Goal: Navigation & Orientation: Find specific page/section

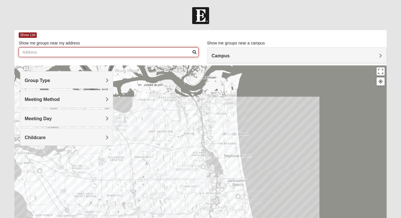
click at [100, 55] on input "Show me groups near my address" at bounding box center [109, 52] width 180 height 10
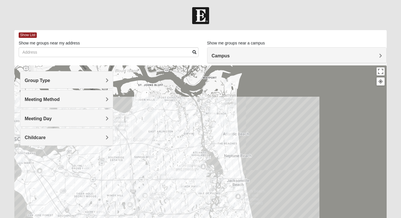
click at [50, 82] on span "Group Type" at bounding box center [38, 80] width 26 height 5
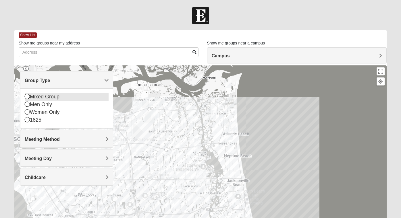
click at [28, 96] on icon at bounding box center [27, 96] width 5 height 5
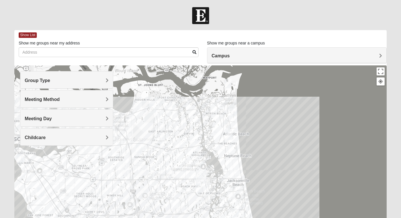
click at [60, 101] on span "Meeting Method" at bounding box center [42, 99] width 35 height 5
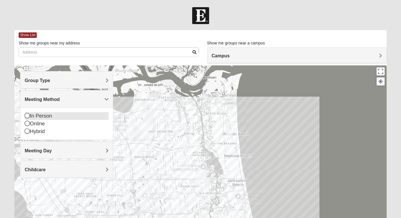
click at [26, 117] on icon at bounding box center [27, 115] width 5 height 5
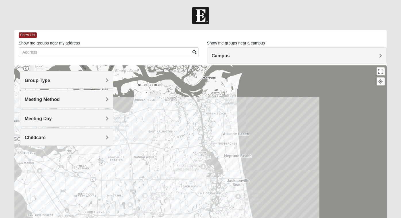
click at [66, 119] on h4 "Meeting Day" at bounding box center [67, 118] width 84 height 5
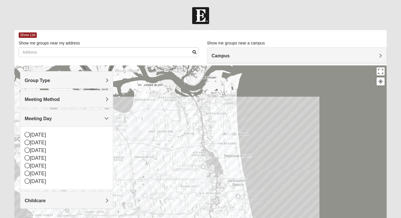
click at [65, 199] on h4 "Childcare" at bounding box center [67, 200] width 84 height 5
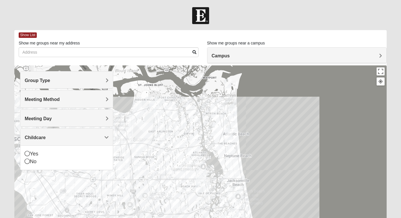
click at [118, 22] on div at bounding box center [200, 15] width 401 height 17
click at [243, 35] on div "Show List" at bounding box center [203, 35] width 368 height 10
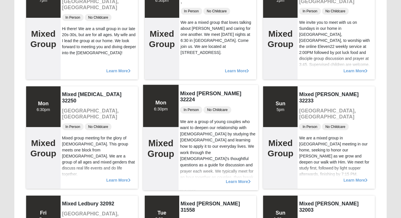
scroll to position [431, 0]
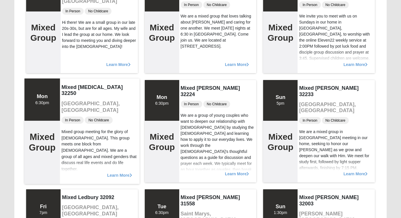
click at [118, 172] on span "Learn More" at bounding box center [119, 172] width 25 height 0
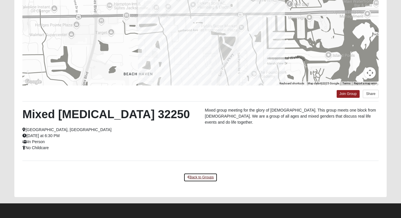
click at [201, 177] on link "Back to Groups" at bounding box center [201, 177] width 34 height 9
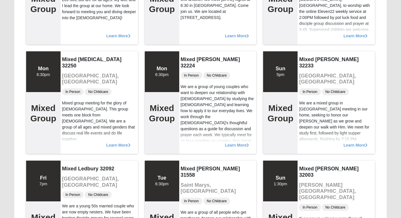
scroll to position [461, 0]
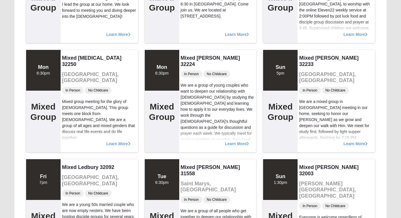
click at [201, 181] on h3 "Saint Marys, [GEOGRAPHIC_DATA]" at bounding box center [218, 187] width 74 height 12
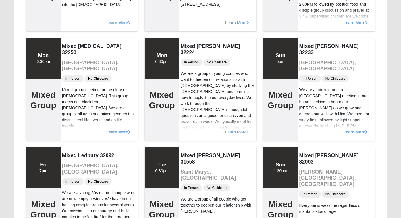
scroll to position [473, 0]
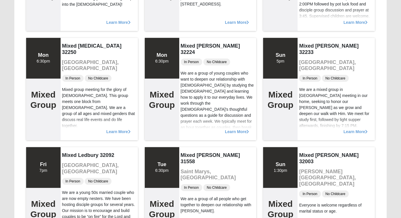
click at [201, 184] on div "In Person No Childcare" at bounding box center [218, 188] width 74 height 8
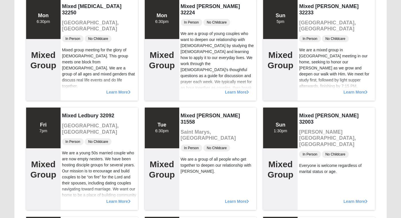
scroll to position [510, 0]
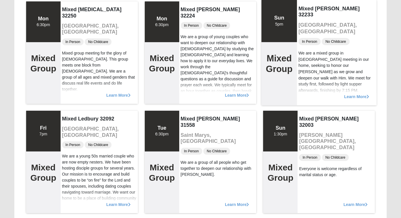
click at [356, 94] on span "Learn More" at bounding box center [356, 94] width 25 height 0
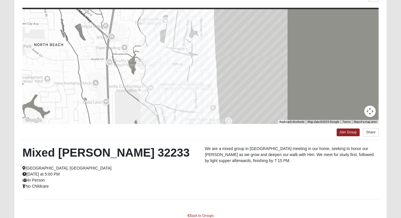
scroll to position [92, 0]
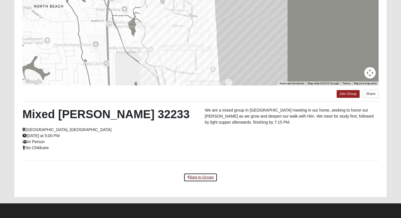
click at [199, 177] on link "Back to Groups" at bounding box center [201, 177] width 34 height 9
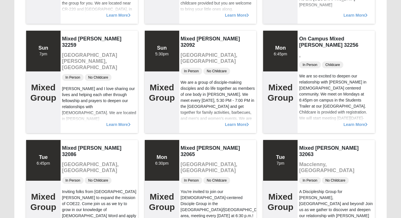
scroll to position [155, 0]
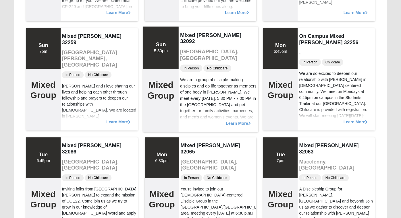
click at [240, 120] on span "Learn More" at bounding box center [238, 120] width 25 height 0
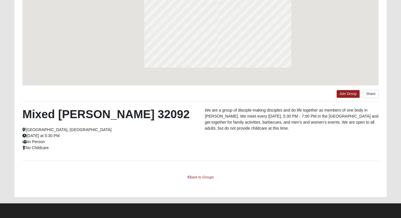
scroll to position [92, 0]
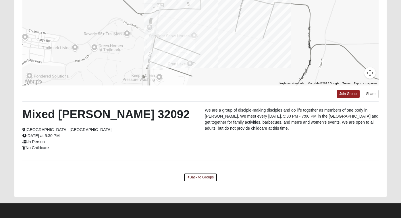
click at [206, 178] on link "Back to Groups" at bounding box center [201, 177] width 34 height 9
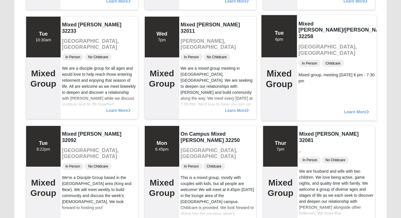
scroll to position [701, 0]
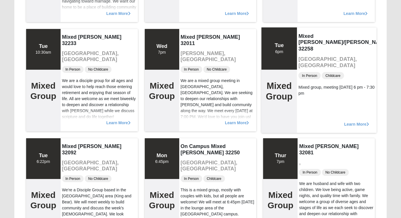
click at [357, 121] on span "Learn More" at bounding box center [356, 121] width 25 height 0
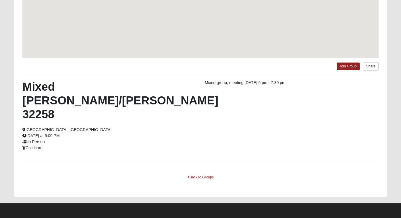
scroll to position [92, 0]
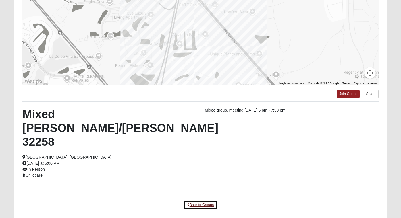
click at [209, 201] on link "Back to Groups" at bounding box center [201, 205] width 34 height 9
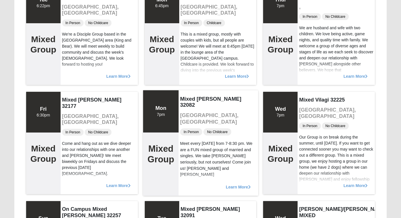
scroll to position [858, 0]
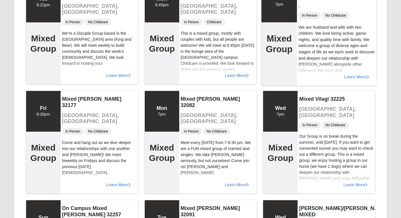
click at [358, 74] on span "Learn More" at bounding box center [356, 74] width 25 height 0
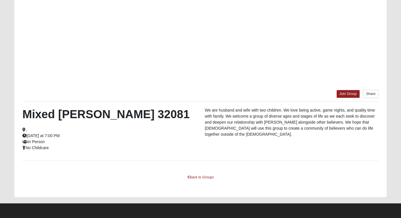
scroll to position [92, 0]
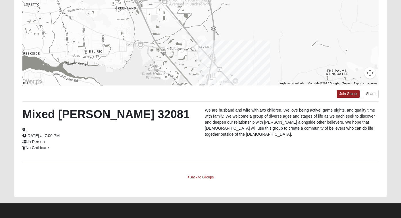
drag, startPoint x: 301, startPoint y: 36, endPoint x: 289, endPoint y: 63, distance: 28.9
click at [289, 63] on div at bounding box center [200, 28] width 356 height 115
